Goal: Participate in discussion: Engage in conversation with other users on a specific topic

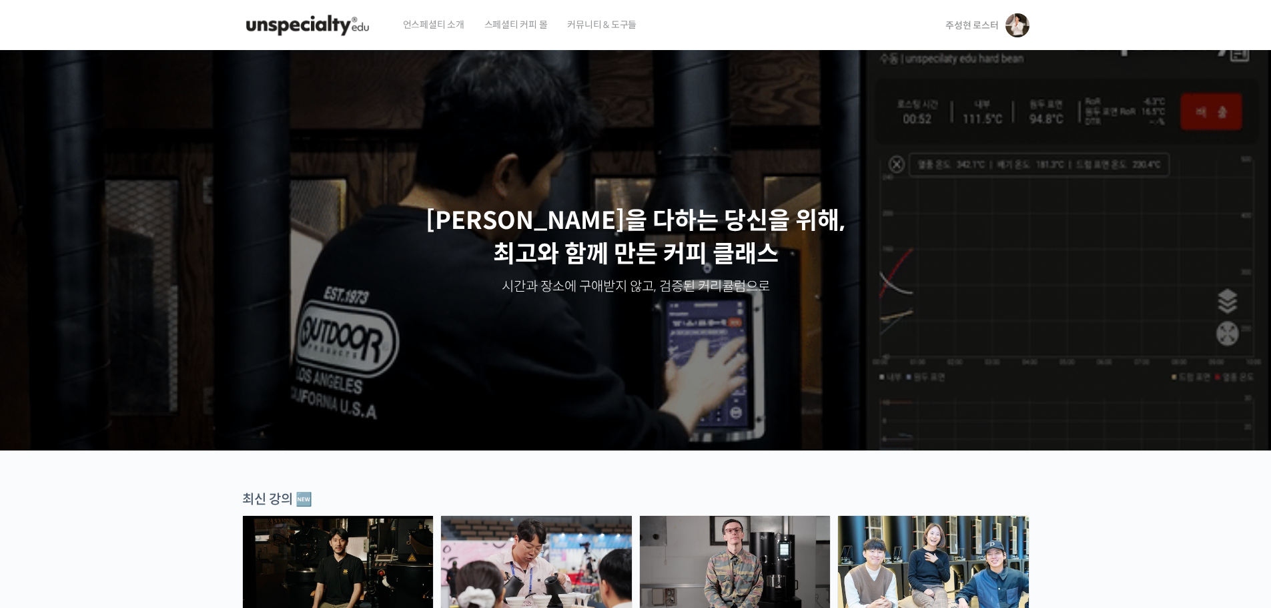
click at [978, 29] on span "주성현 로스터" at bounding box center [971, 25] width 53 height 12
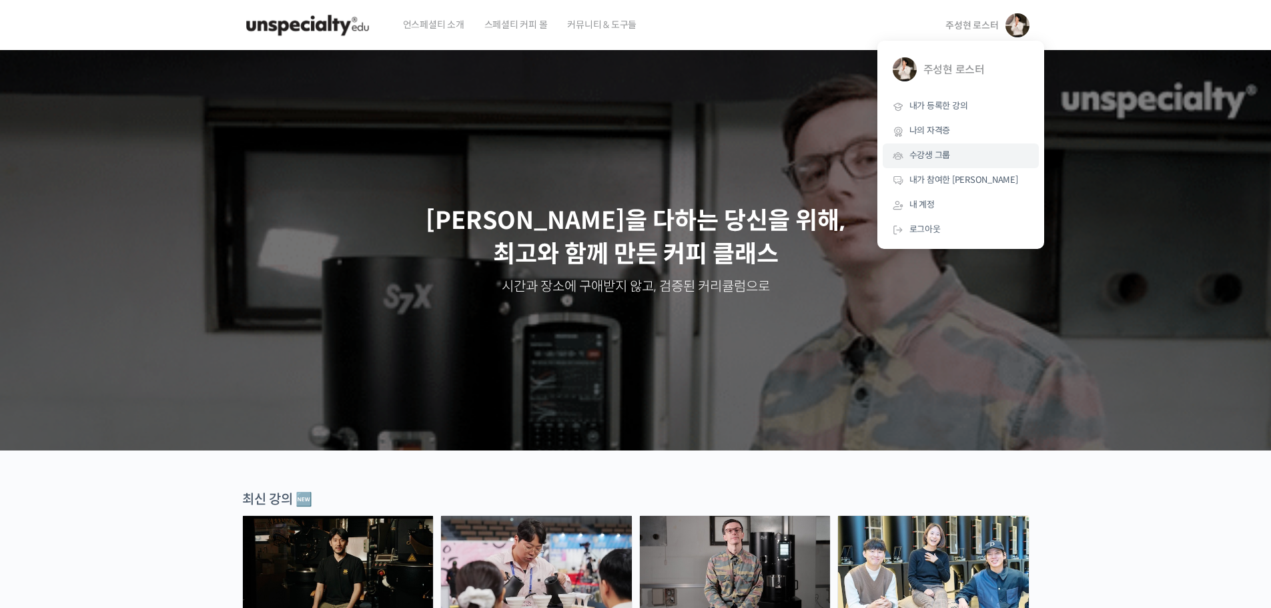
click at [923, 145] on link "수강생 그룹" at bounding box center [961, 155] width 156 height 25
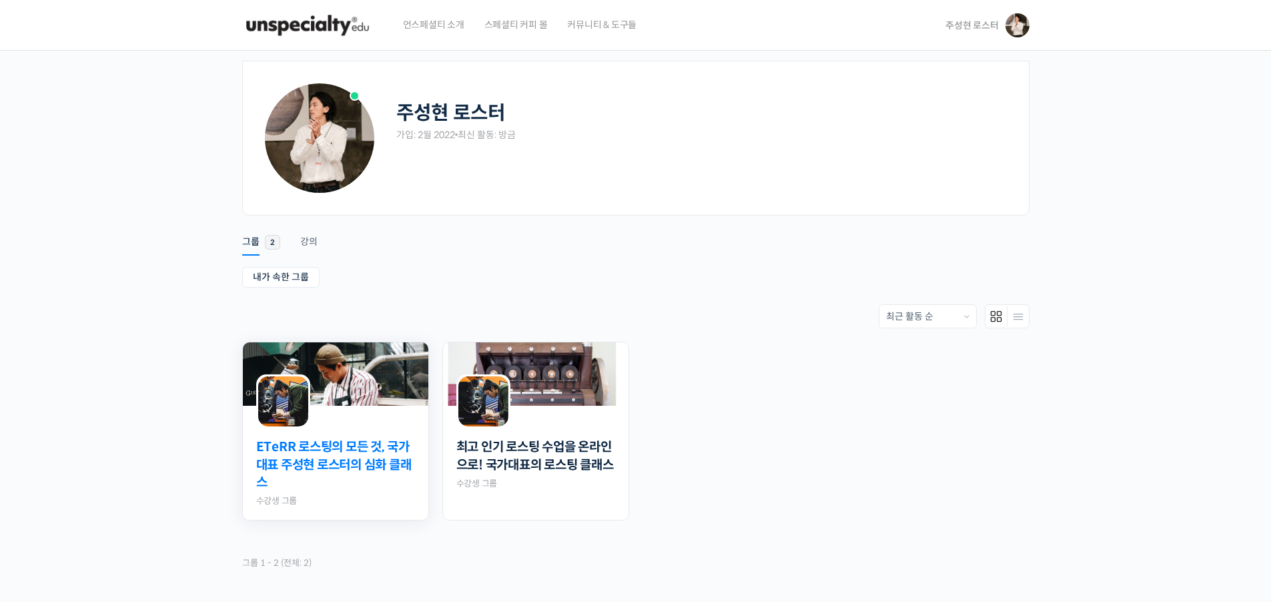
click at [317, 458] on link "ETeRR 로스팅의 모든 것, 국가대표 주성현 로스터의 심화 클래스" at bounding box center [335, 464] width 159 height 53
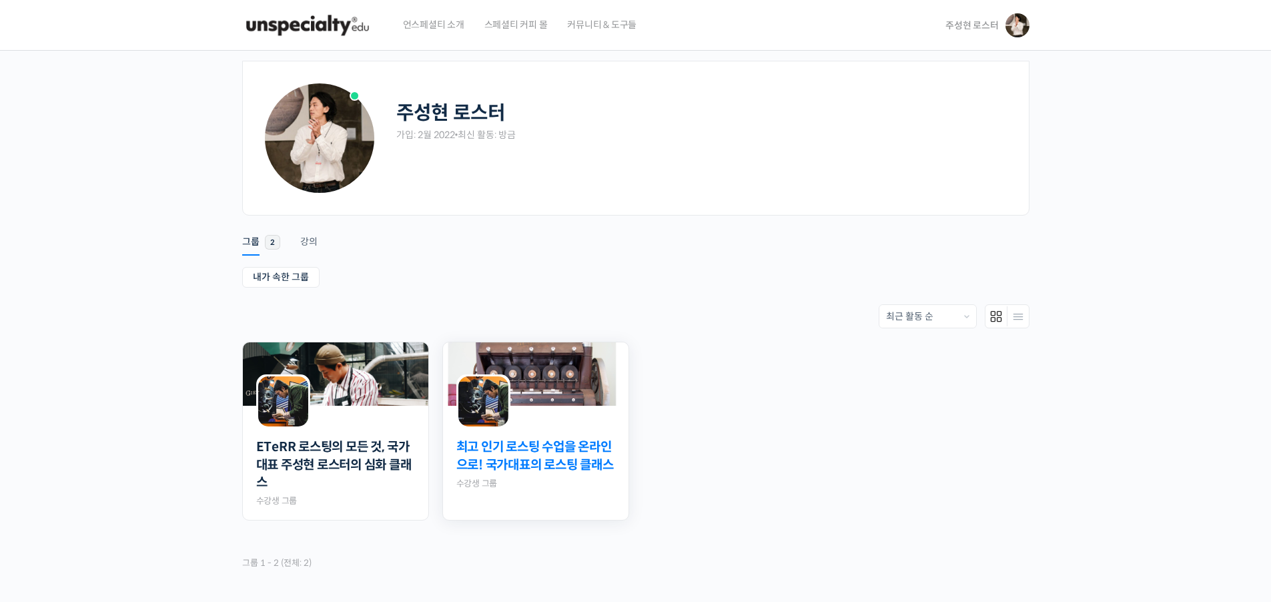
click at [568, 468] on link "최고 인기 로스팅 수업을 온라인으로! 국가대표의 로스팅 클래스" at bounding box center [535, 455] width 159 height 35
